Goal: Use online tool/utility: Utilize a website feature to perform a specific function

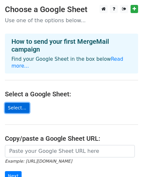
click at [21, 103] on link "Select..." at bounding box center [17, 108] width 25 height 10
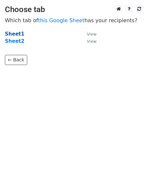
click at [12, 32] on strong "Sheet1" at bounding box center [14, 34] width 19 height 6
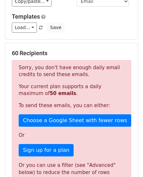
scroll to position [82, 0]
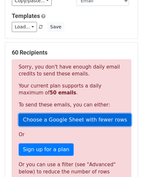
click at [88, 116] on link "Choose a Google Sheet with fewer rows" at bounding box center [75, 120] width 112 height 12
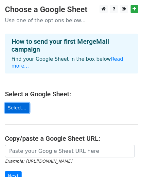
click at [18, 103] on link "Select..." at bounding box center [17, 108] width 25 height 10
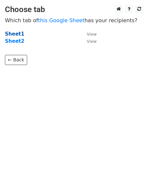
click at [12, 35] on strong "Sheet1" at bounding box center [14, 34] width 19 height 6
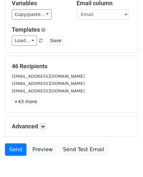
scroll to position [69, 0]
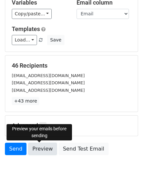
click at [42, 145] on link "Preview" at bounding box center [42, 149] width 29 height 12
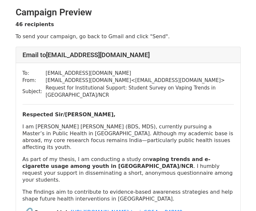
click at [234, 19] on div "Campaign Preview" at bounding box center [128, 10] width 235 height 20
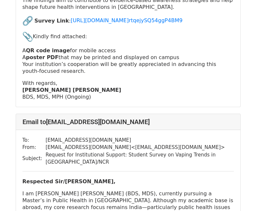
scroll to position [728, 0]
